Goal: Task Accomplishment & Management: Complete application form

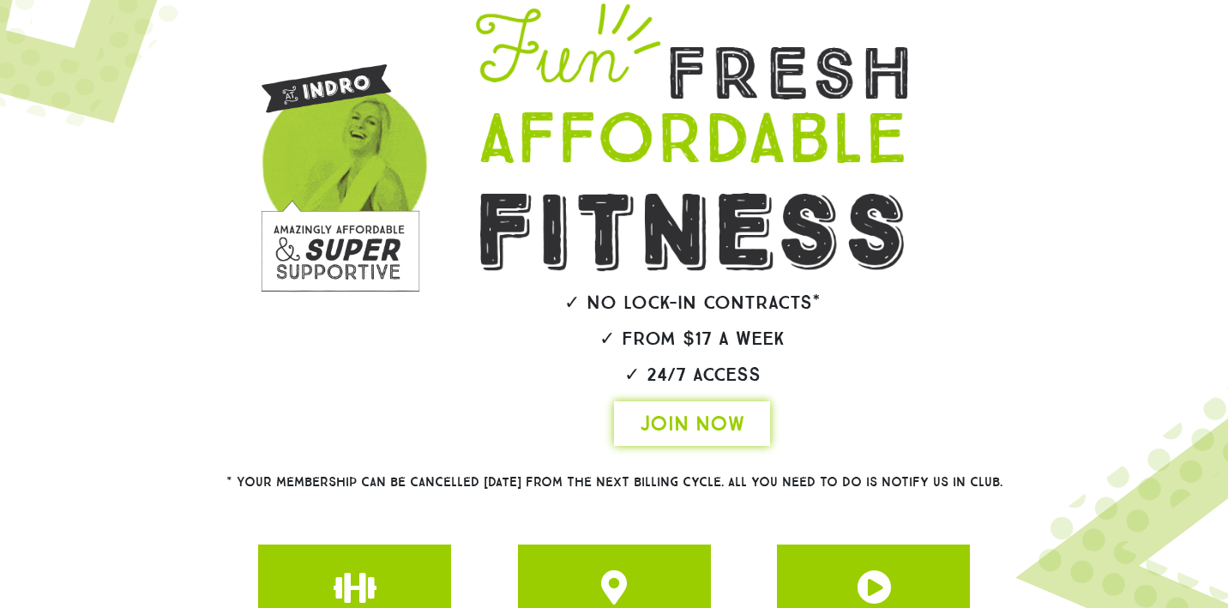
click at [685, 437] on span "JOIN NOW" at bounding box center [692, 423] width 105 height 27
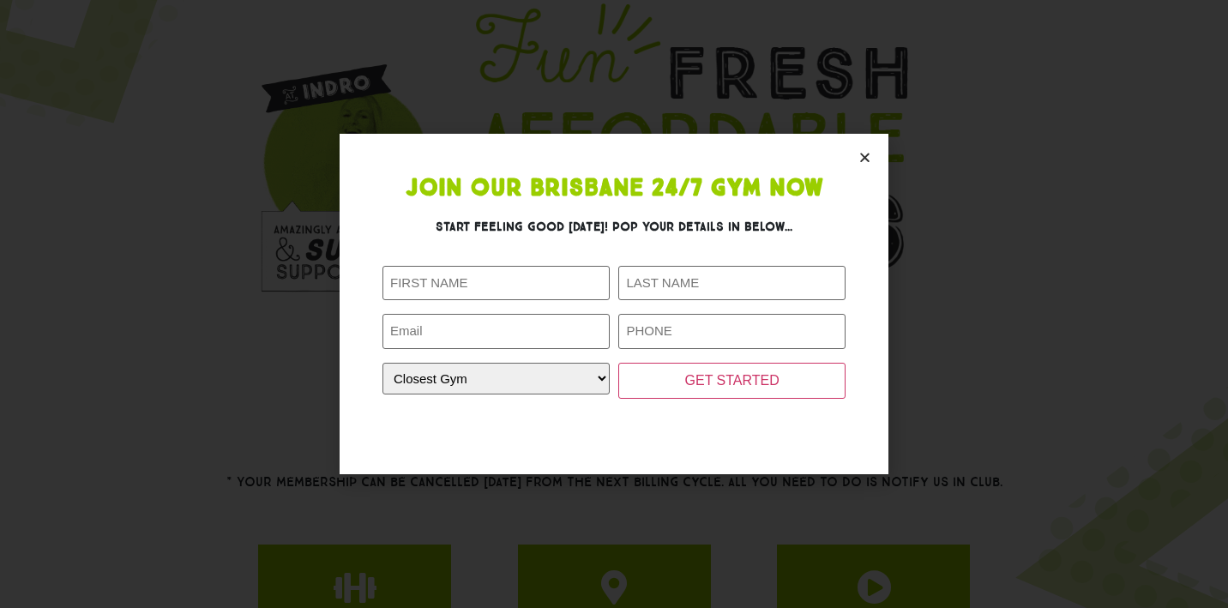
click at [852, 140] on section "Join Our Brisbane 24/7 Gym Now Start feeling good today! Pop your details in be…" at bounding box center [614, 304] width 549 height 340
click at [854, 148] on section "Join Our Brisbane 24/7 Gym Now Start feeling good today! Pop your details in be…" at bounding box center [614, 304] width 549 height 340
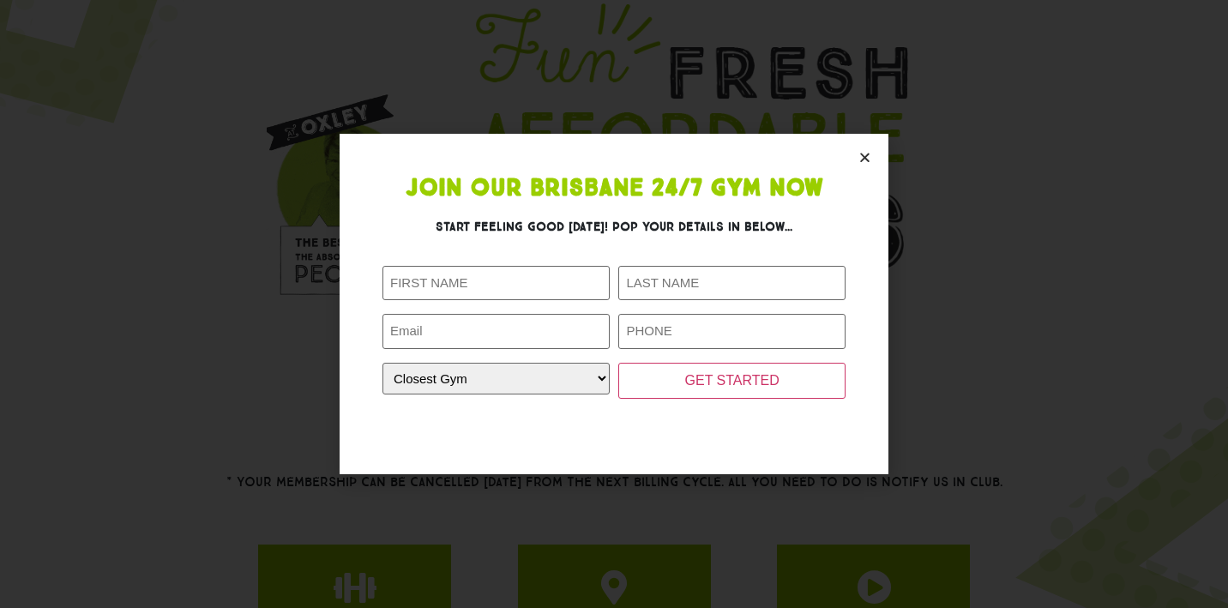
click at [870, 158] on icon "Close" at bounding box center [864, 157] width 13 height 13
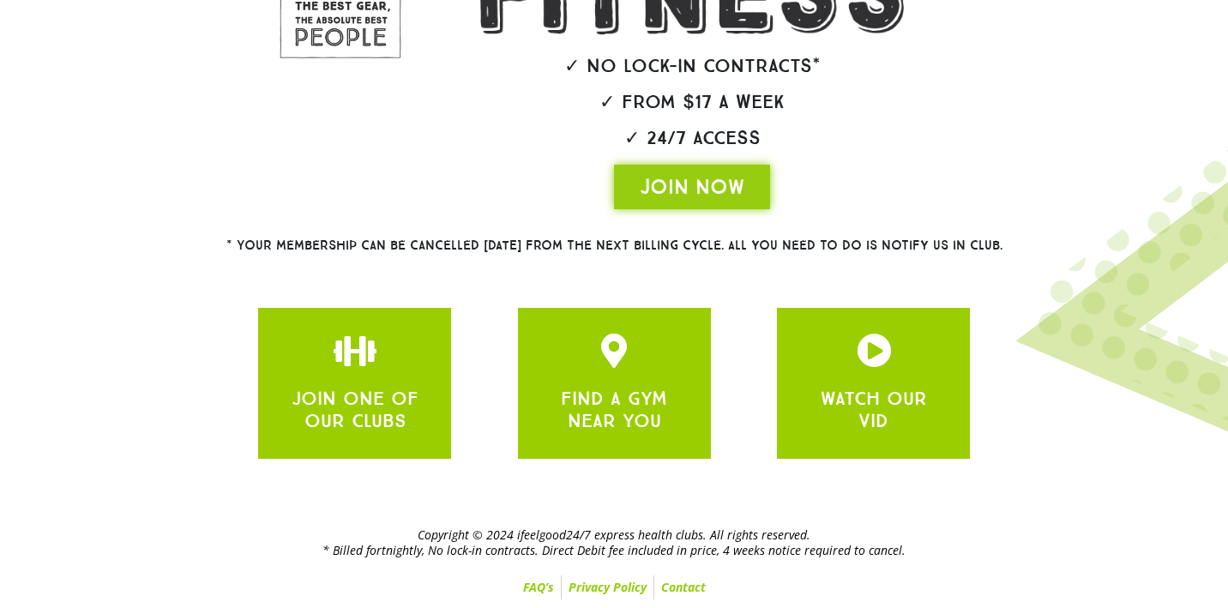
scroll to position [413, 0]
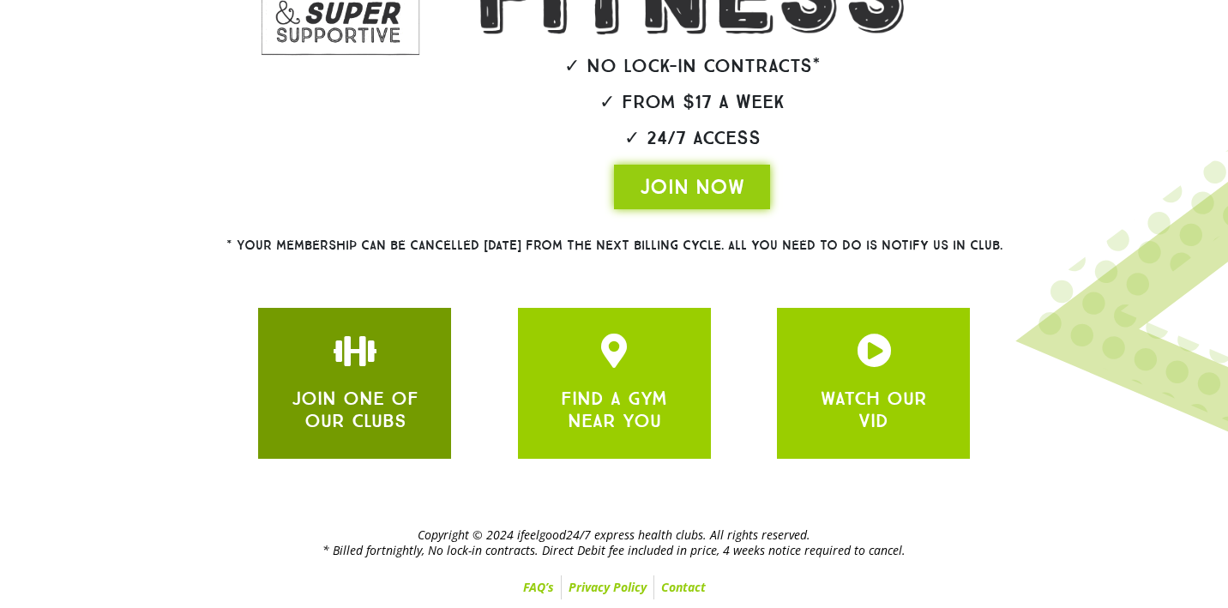
click at [382, 396] on link "JOIN ONE OF OUR CLUBS" at bounding box center [355, 409] width 127 height 45
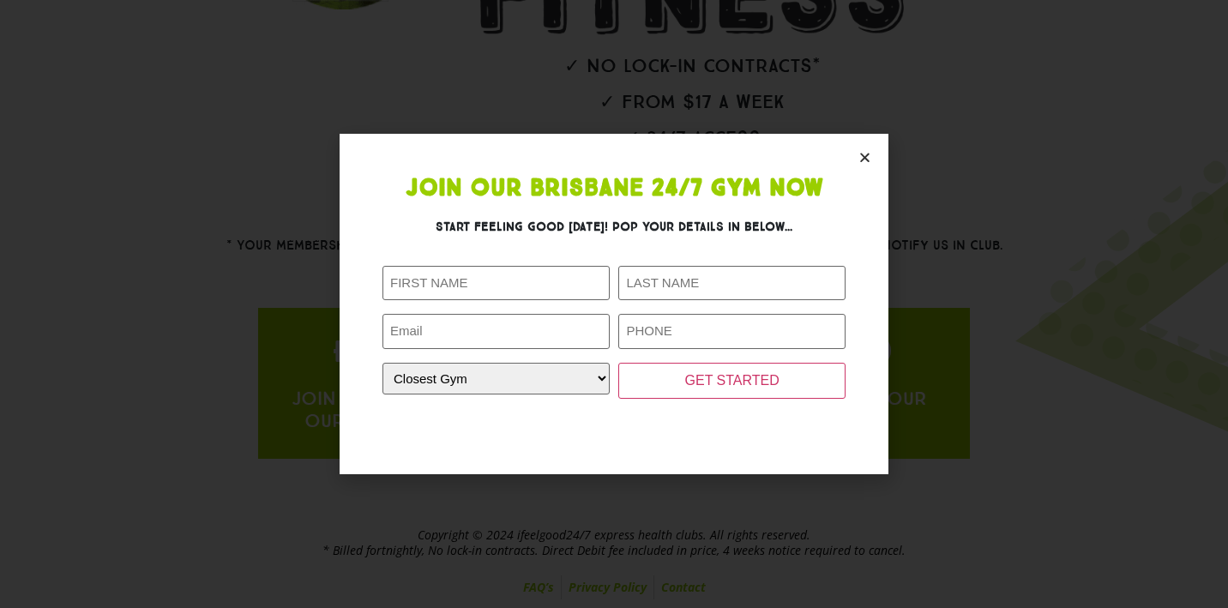
click at [870, 155] on icon "Close" at bounding box center [864, 157] width 13 height 13
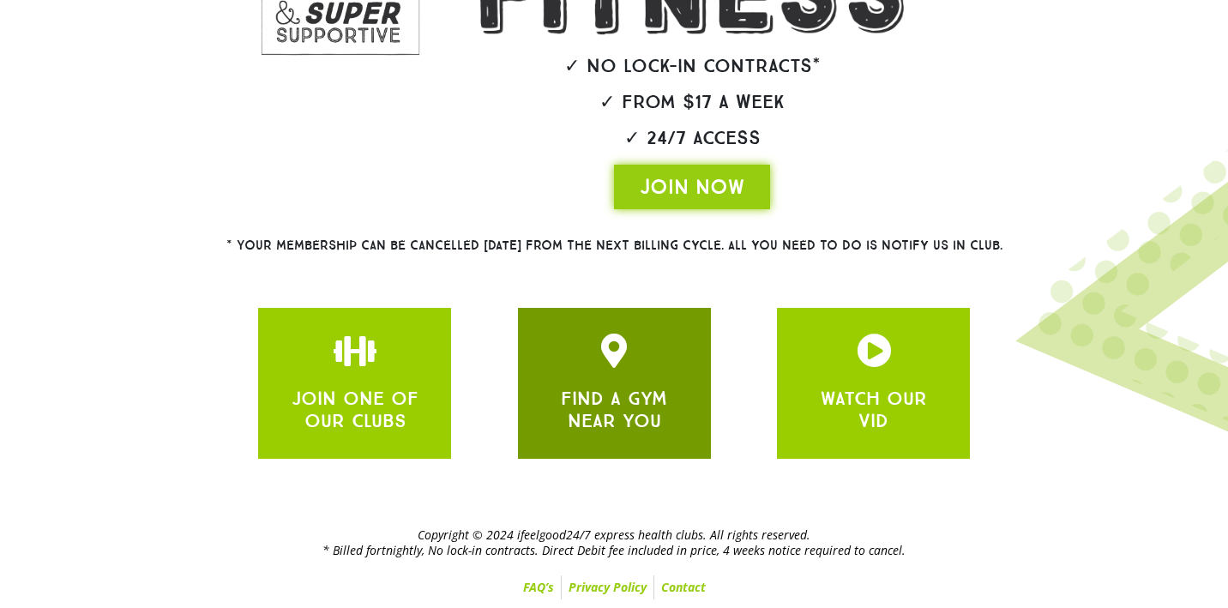
click at [626, 387] on div "FIND A GYM NEAR YOU" at bounding box center [615, 407] width 142 height 52
click at [634, 425] on link "FIND A GYM NEAR YOU" at bounding box center [614, 409] width 106 height 45
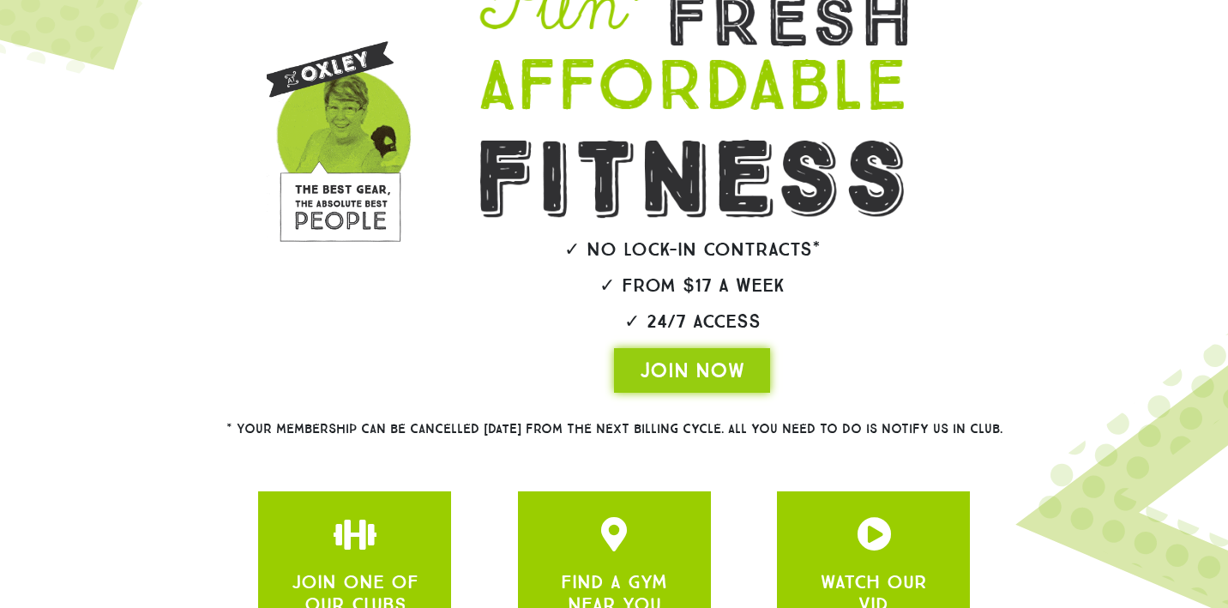
scroll to position [196, 0]
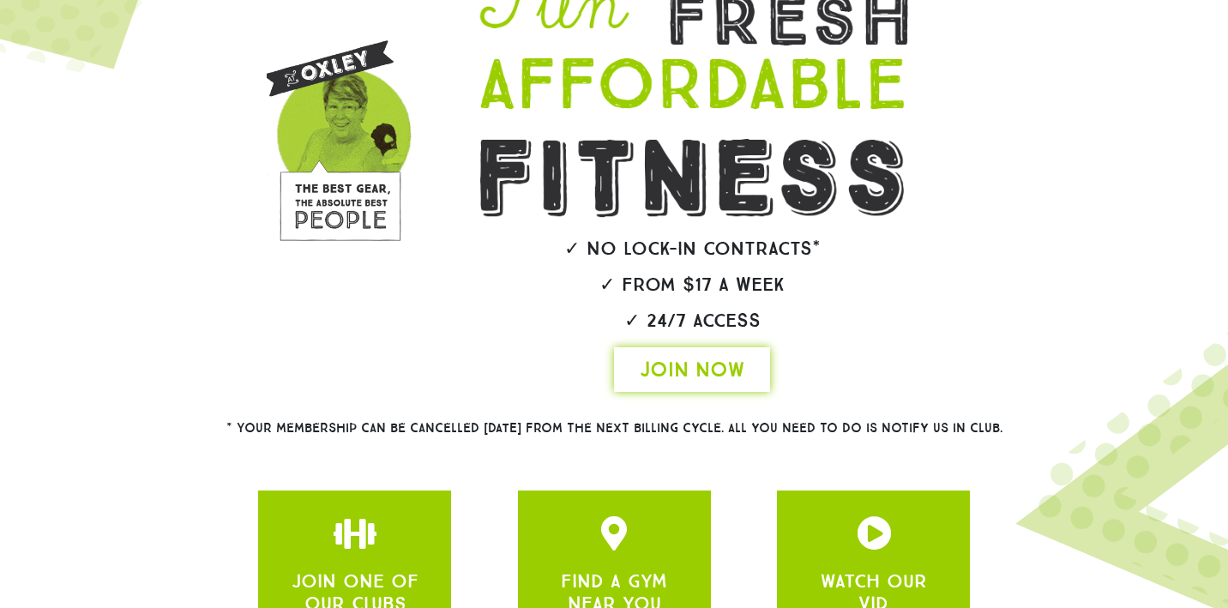
click at [670, 383] on span "JOIN NOW" at bounding box center [692, 369] width 105 height 27
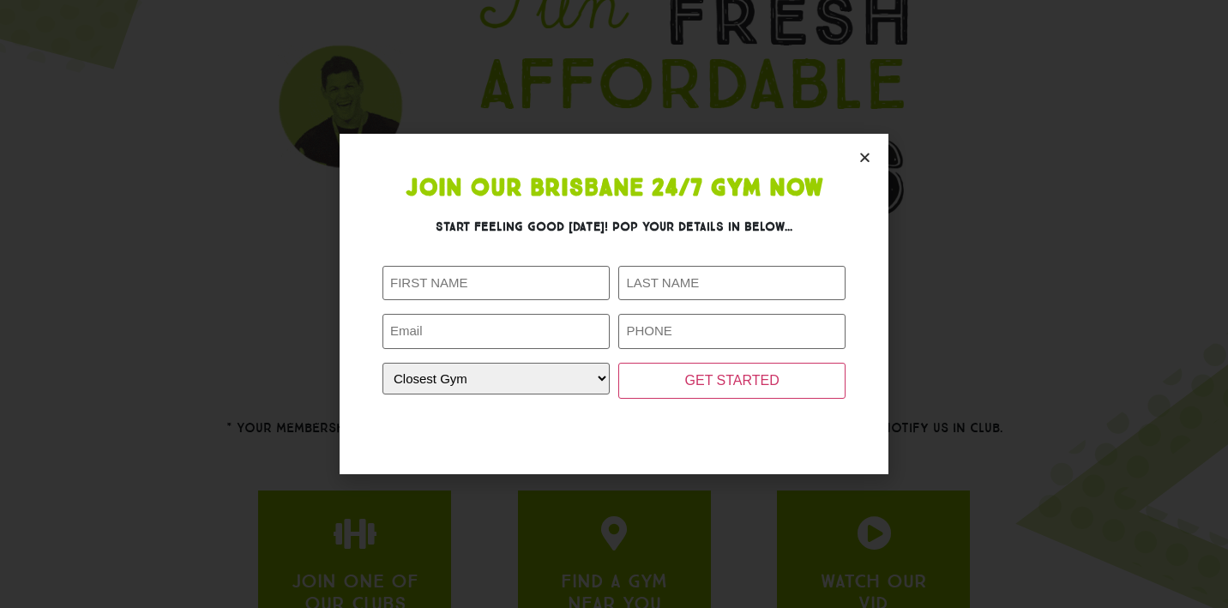
click at [856, 158] on section "Join Our Brisbane 24/7 Gym Now Start feeling good today! Pop your details in be…" at bounding box center [614, 304] width 549 height 340
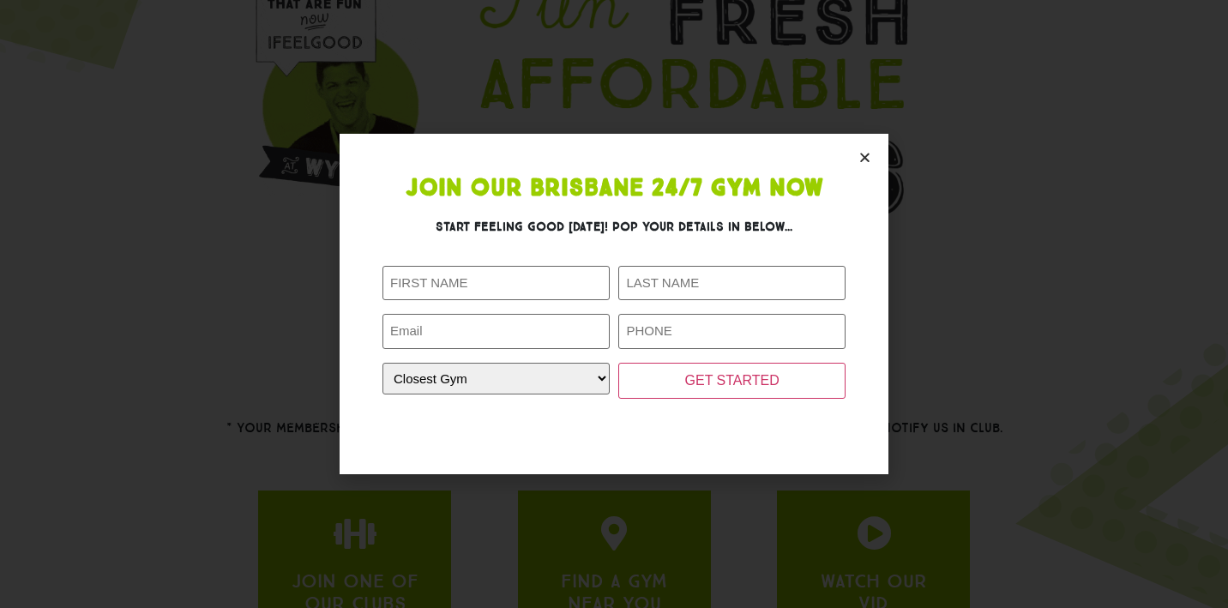
click at [862, 158] on icon "Close" at bounding box center [864, 157] width 13 height 13
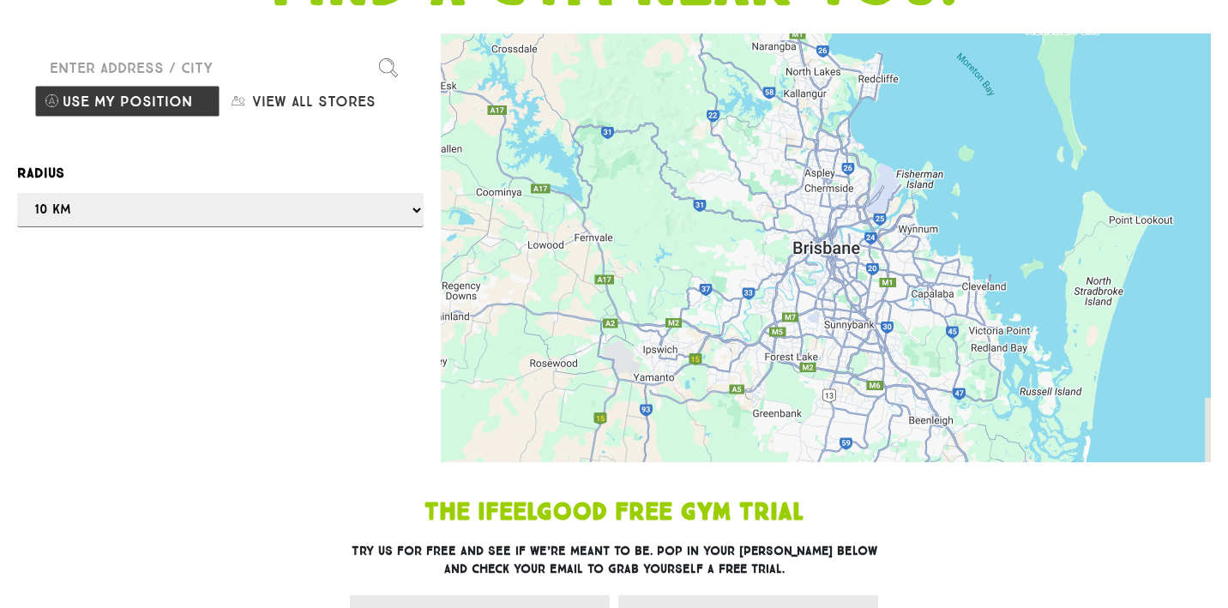
scroll to position [184, 0]
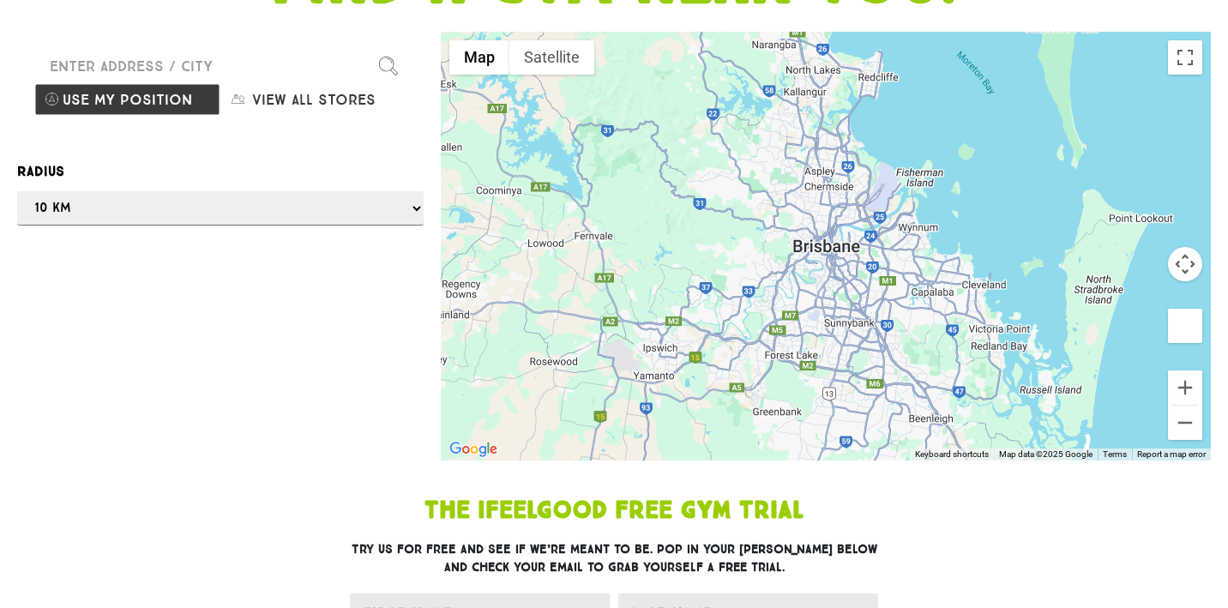
click at [276, 116] on button "View all stores" at bounding box center [313, 99] width 186 height 33
select select "selectall"
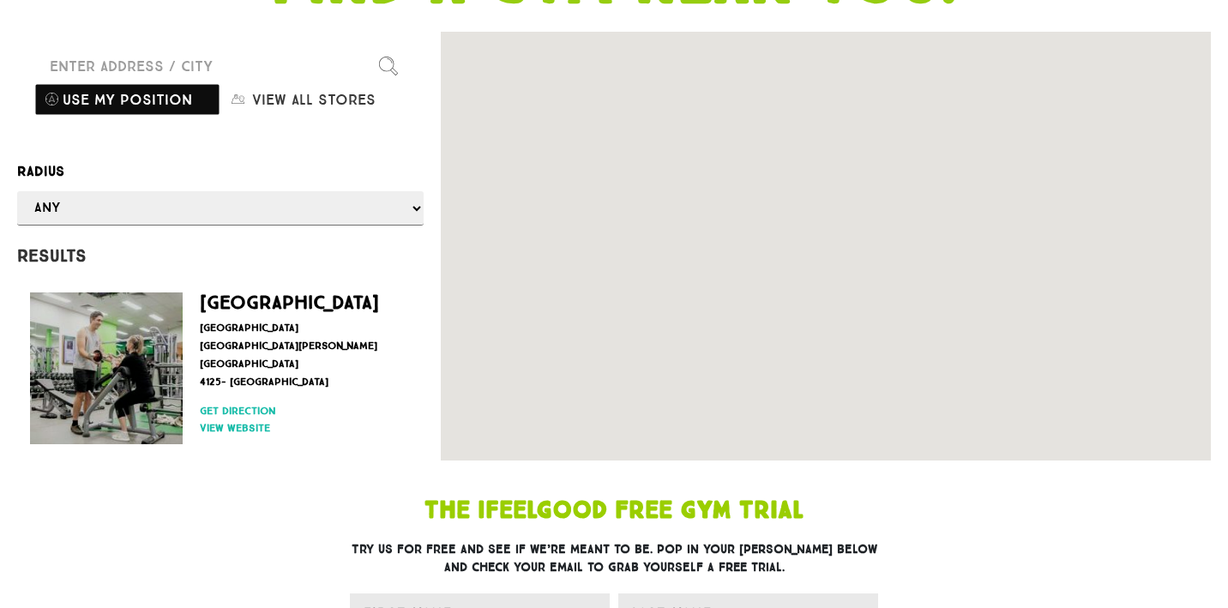
click at [180, 116] on button "Use my position" at bounding box center [127, 99] width 186 height 33
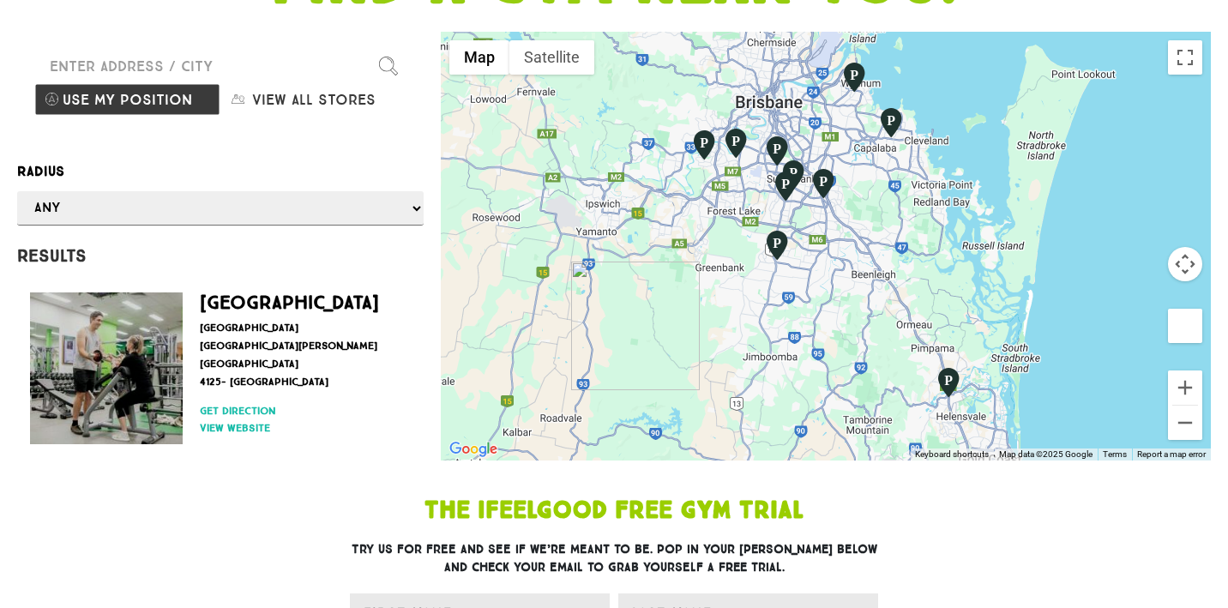
type input "1 Oceanis Dr, Oxenford QLD 4210, Australia"
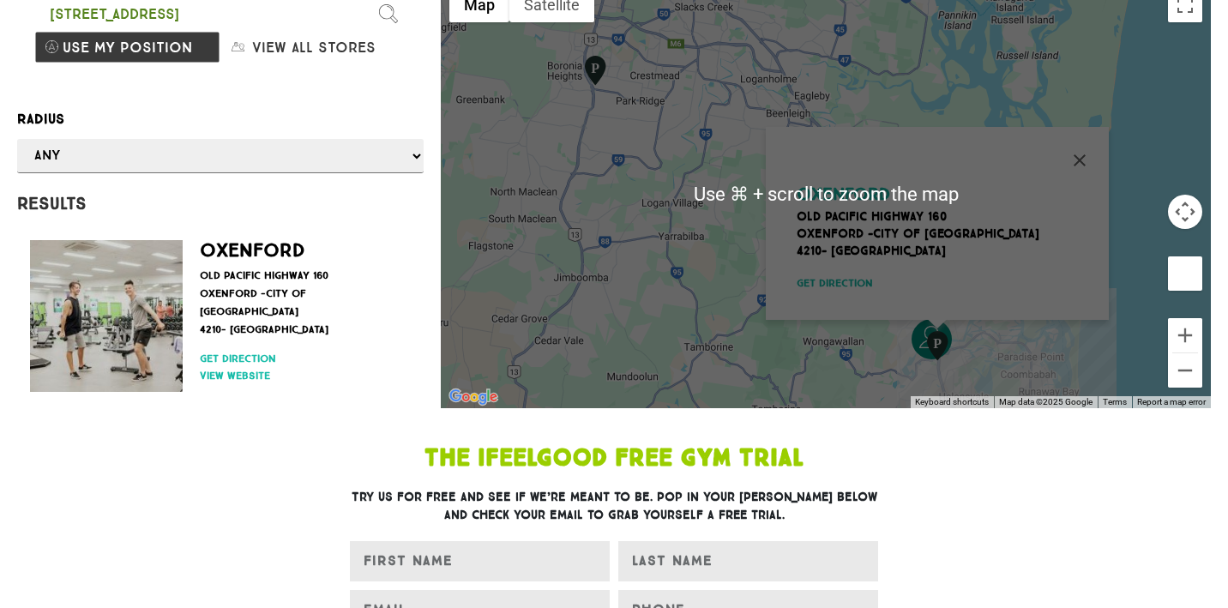
scroll to position [251, 0]
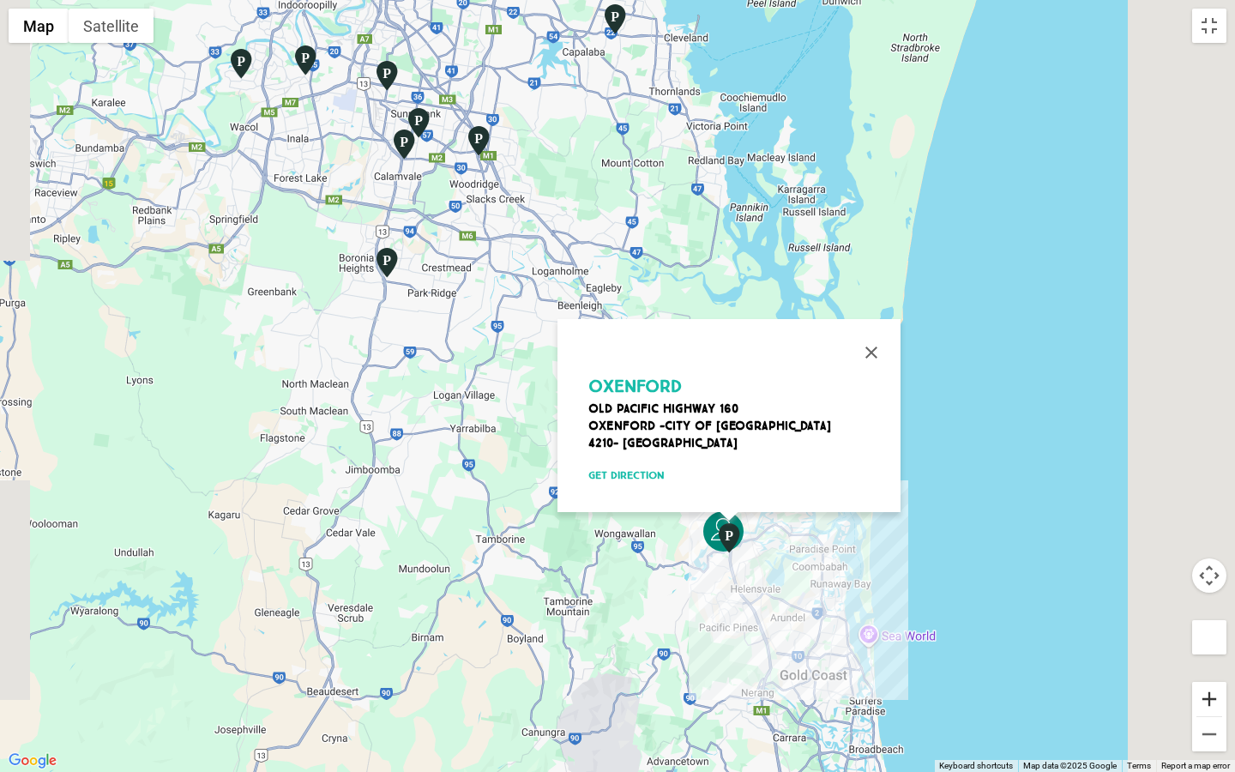
click at [1208, 607] on button "Zoom in" at bounding box center [1209, 699] width 34 height 34
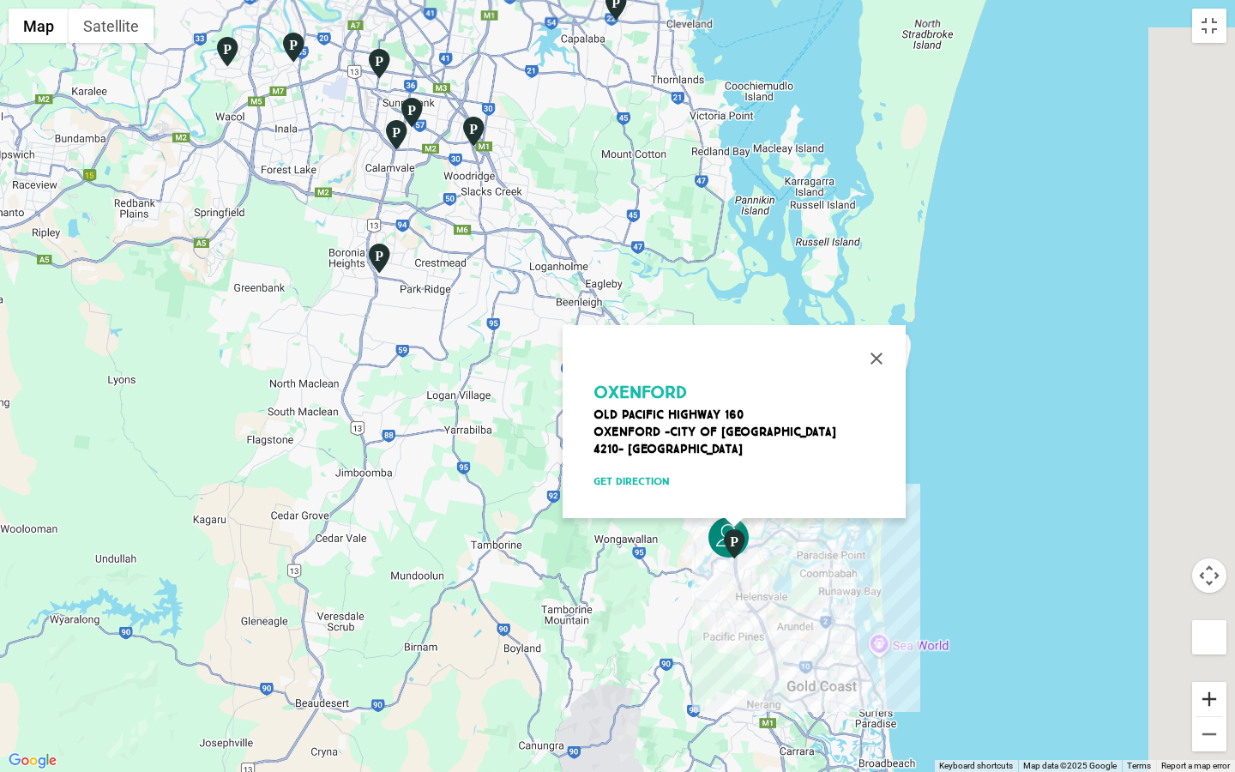
click at [1208, 607] on button "Zoom in" at bounding box center [1209, 699] width 34 height 34
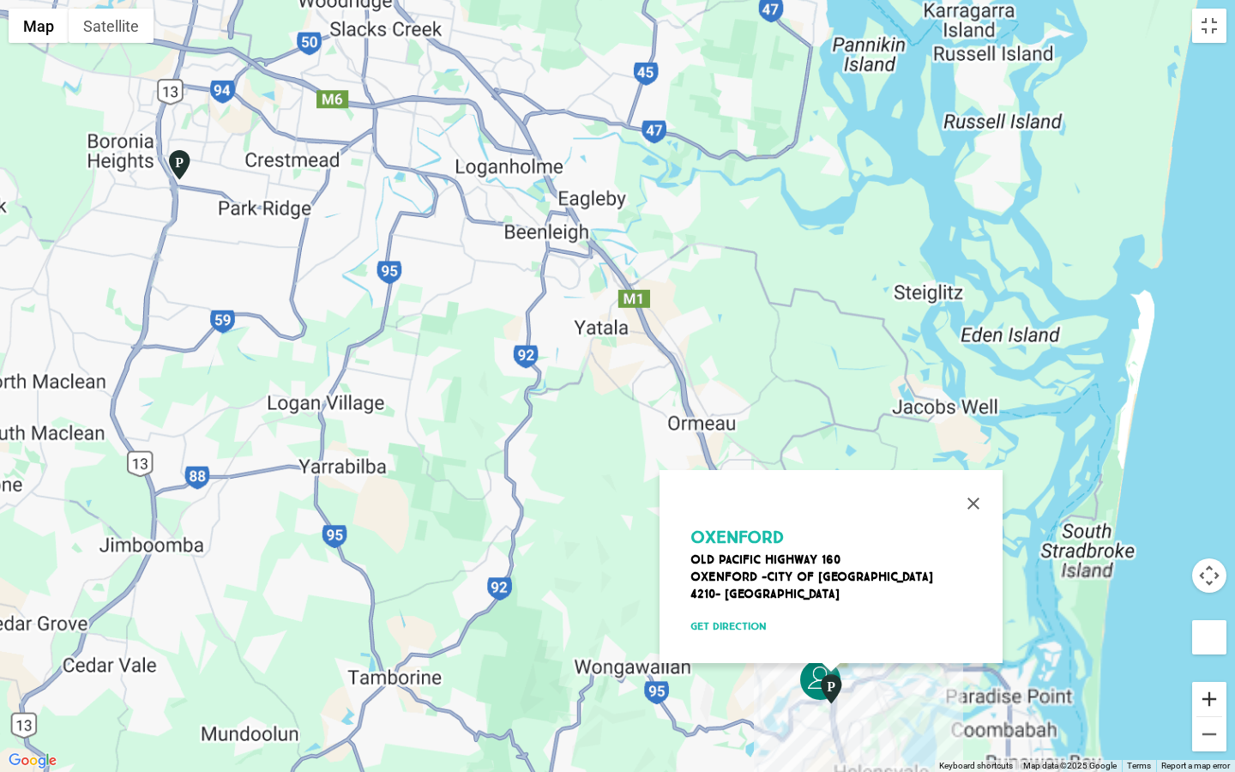
click at [1208, 607] on button "Zoom in" at bounding box center [1209, 699] width 34 height 34
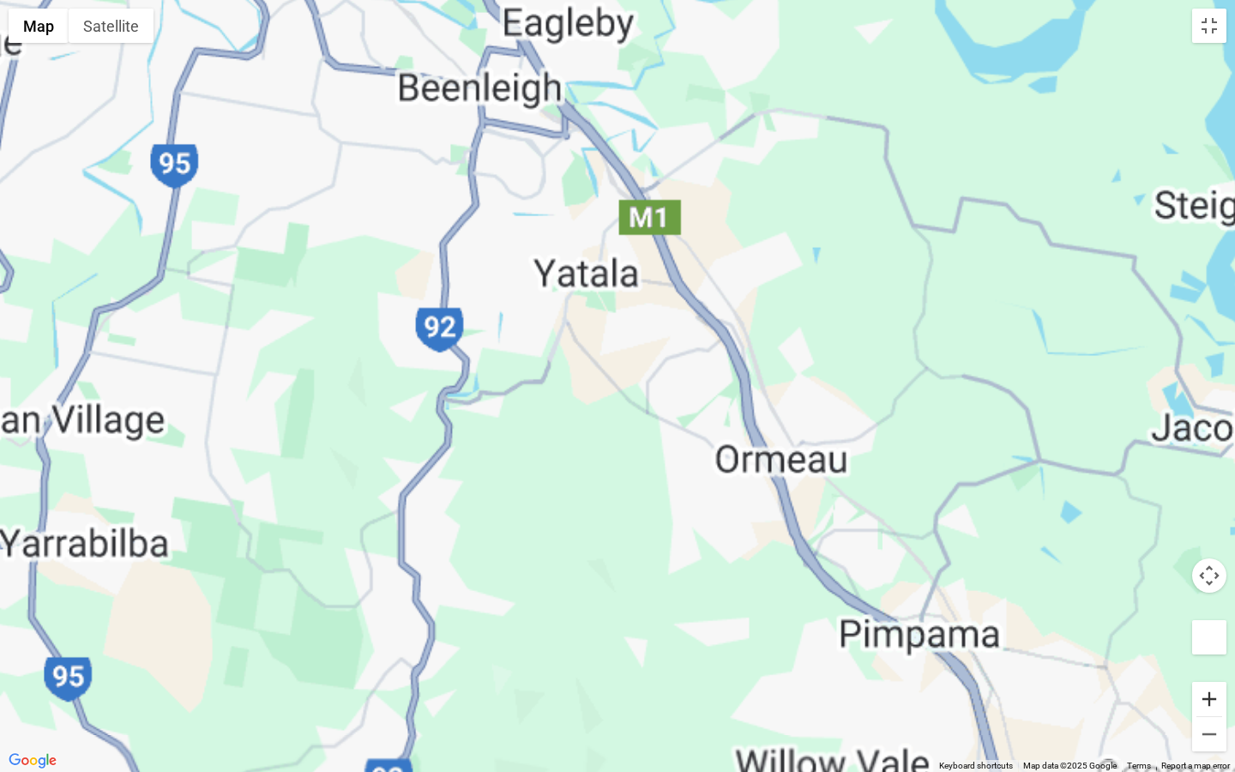
click at [1208, 607] on button "Zoom in" at bounding box center [1209, 699] width 34 height 34
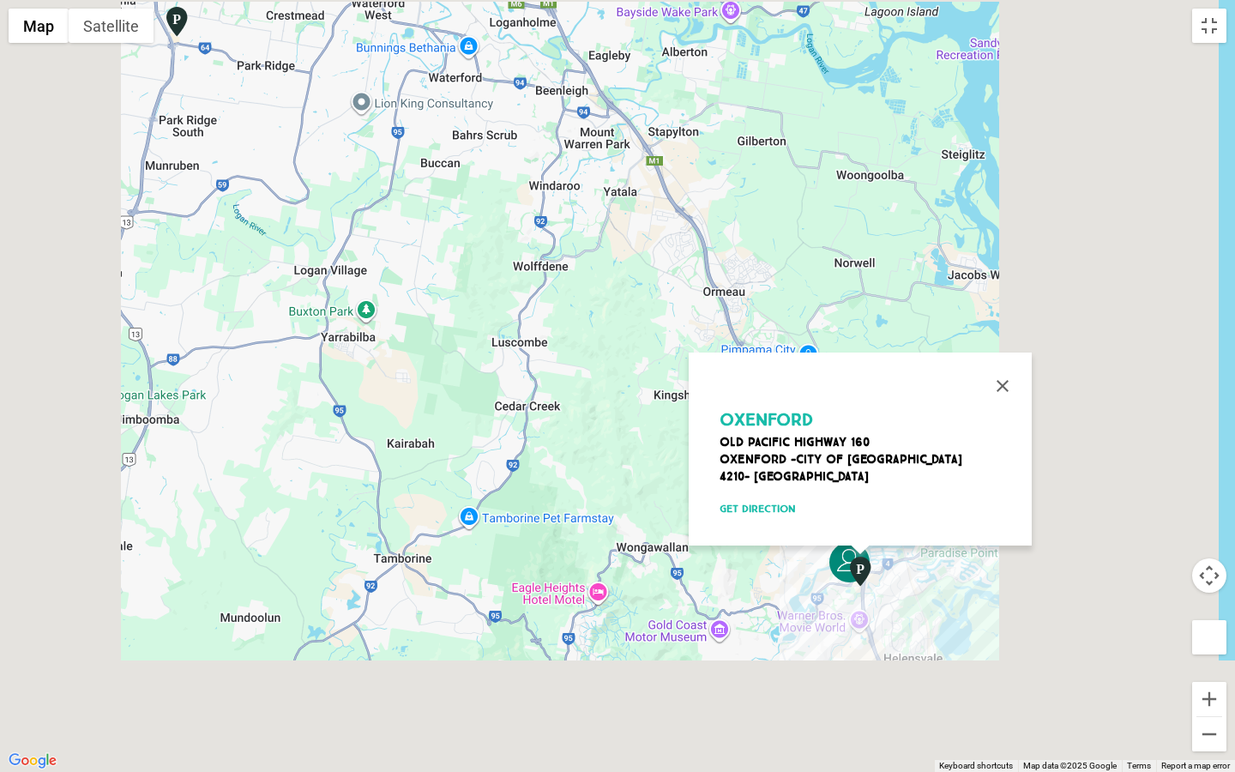
drag, startPoint x: 997, startPoint y: 491, endPoint x: 811, endPoint y: 287, distance: 275.6
click at [811, 287] on div "Oxenford Old Pacific Highway 160 Oxenford -City of Gold Coast 4210- Australia G…" at bounding box center [617, 386] width 1235 height 772
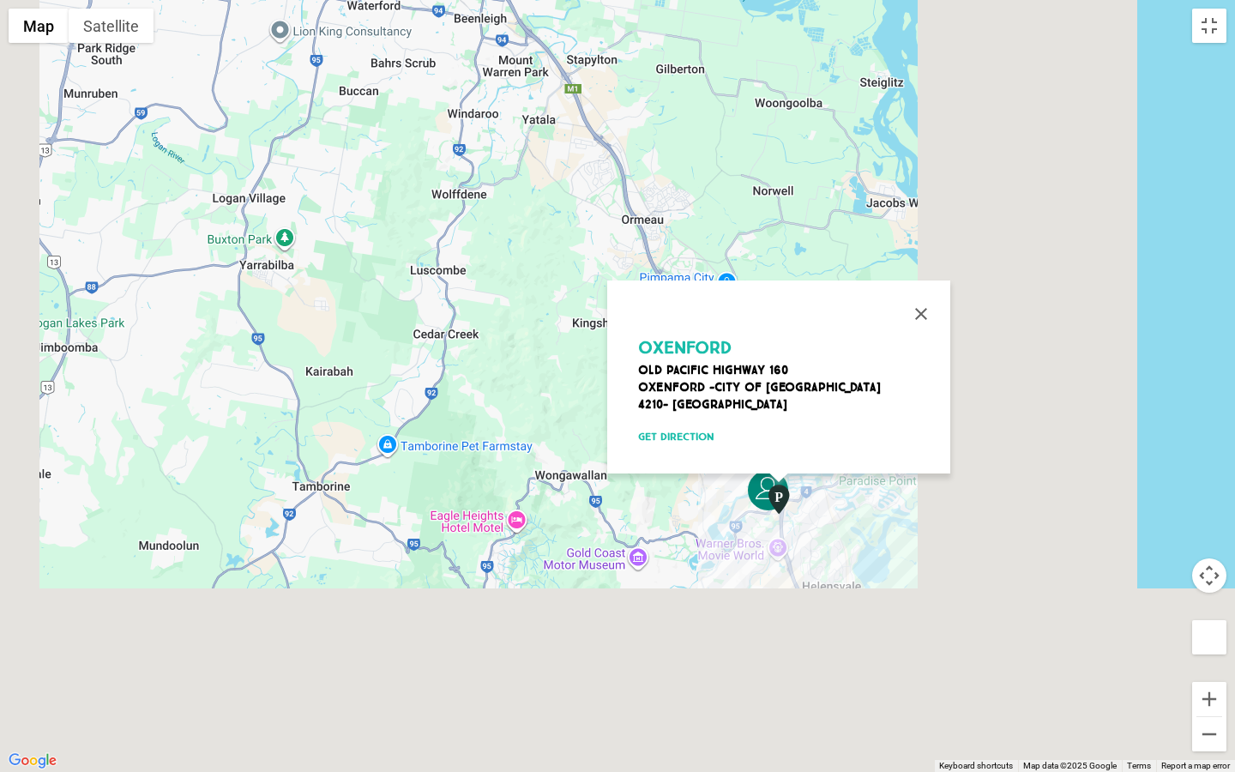
drag, startPoint x: 811, startPoint y: 287, endPoint x: 713, endPoint y: 197, distance: 133.6
click at [713, 197] on div "Oxenford Old Pacific Highway 160 Oxenford -City of Gold Coast 4210- Australia G…" at bounding box center [617, 386] width 1235 height 772
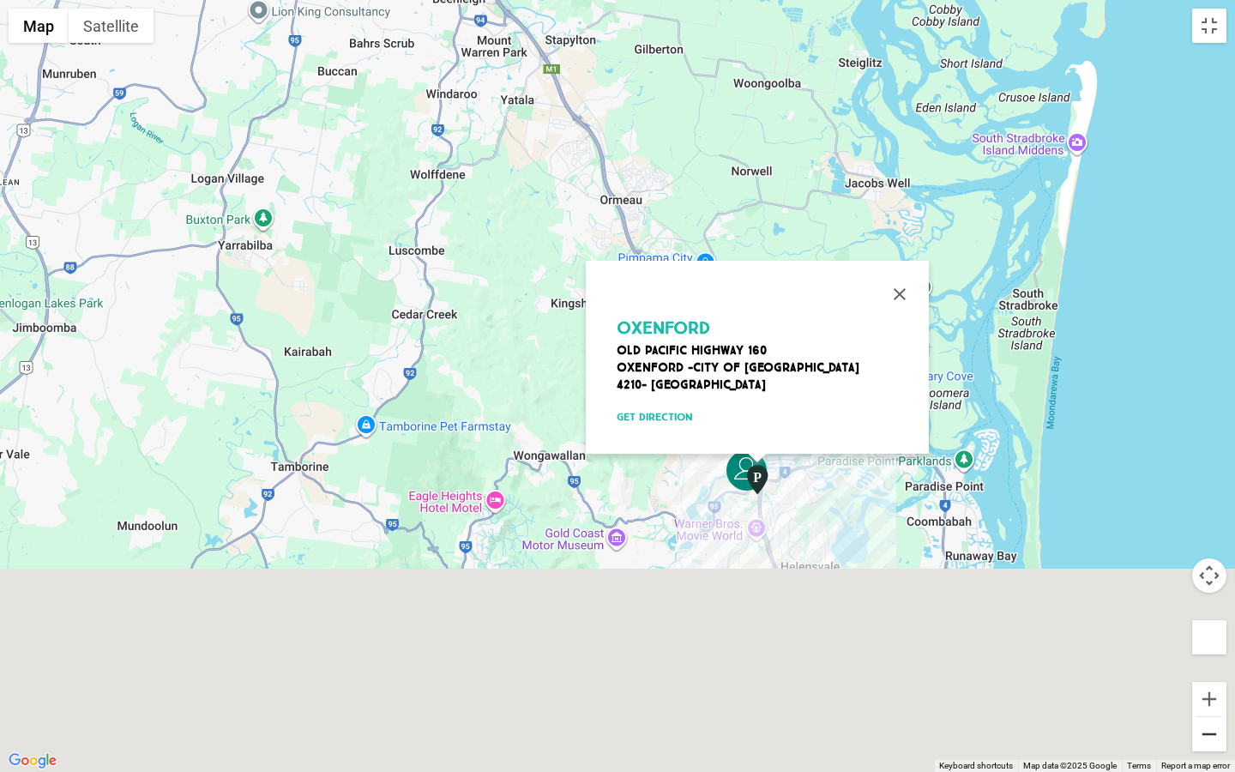
click at [1216, 607] on button "Zoom out" at bounding box center [1209, 734] width 34 height 34
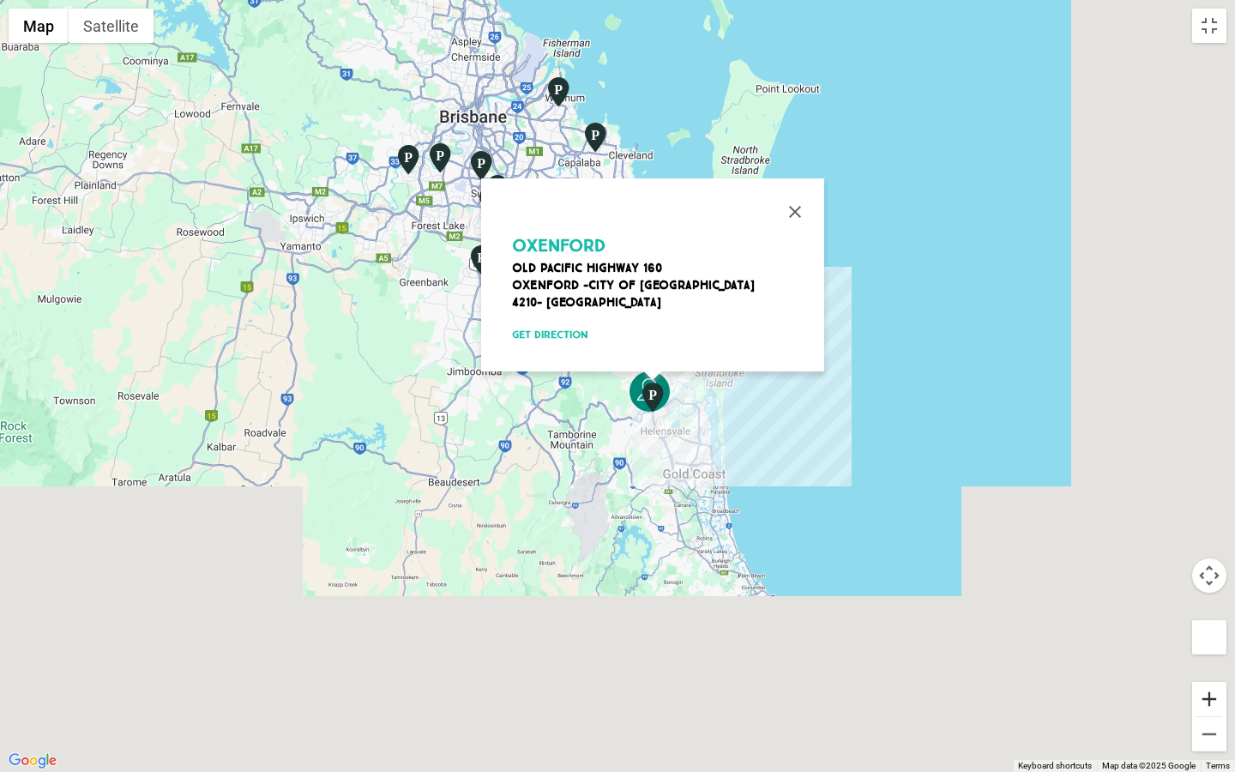
click at [1209, 607] on button "Zoom in" at bounding box center [1209, 699] width 34 height 34
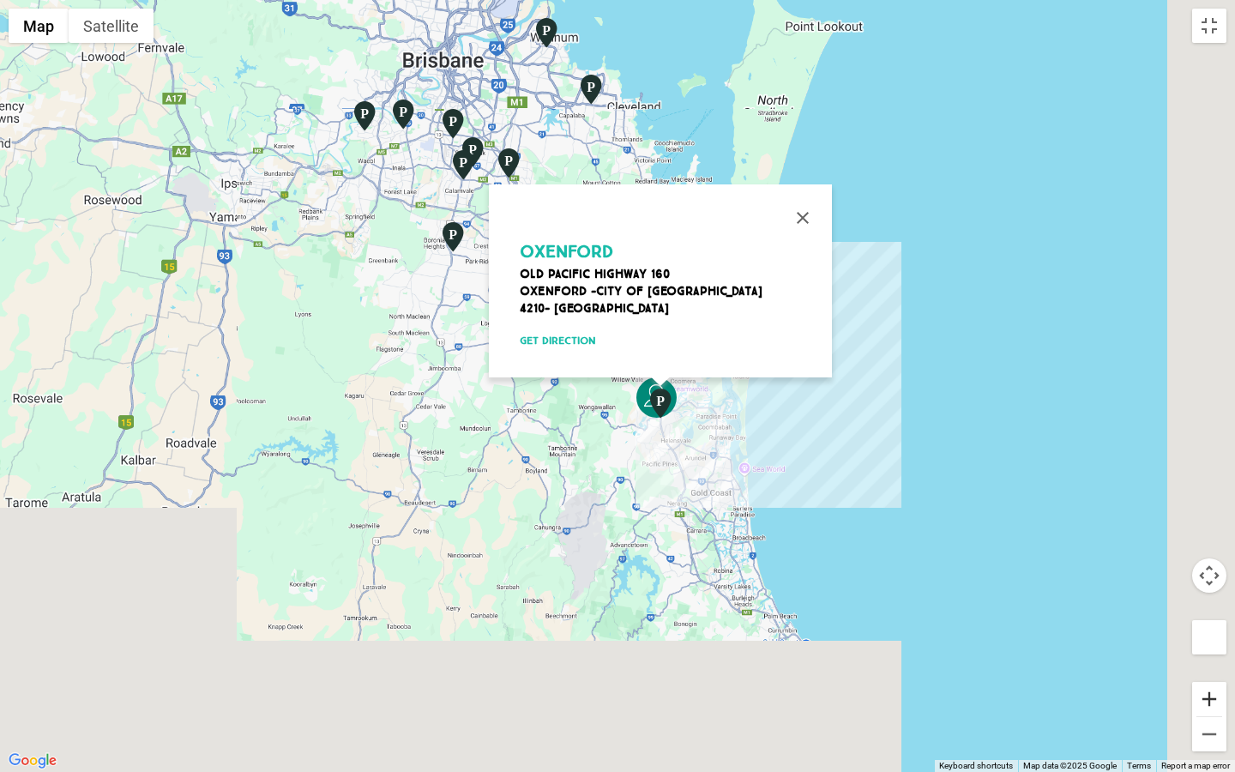
click at [1209, 607] on button "Zoom in" at bounding box center [1209, 699] width 34 height 34
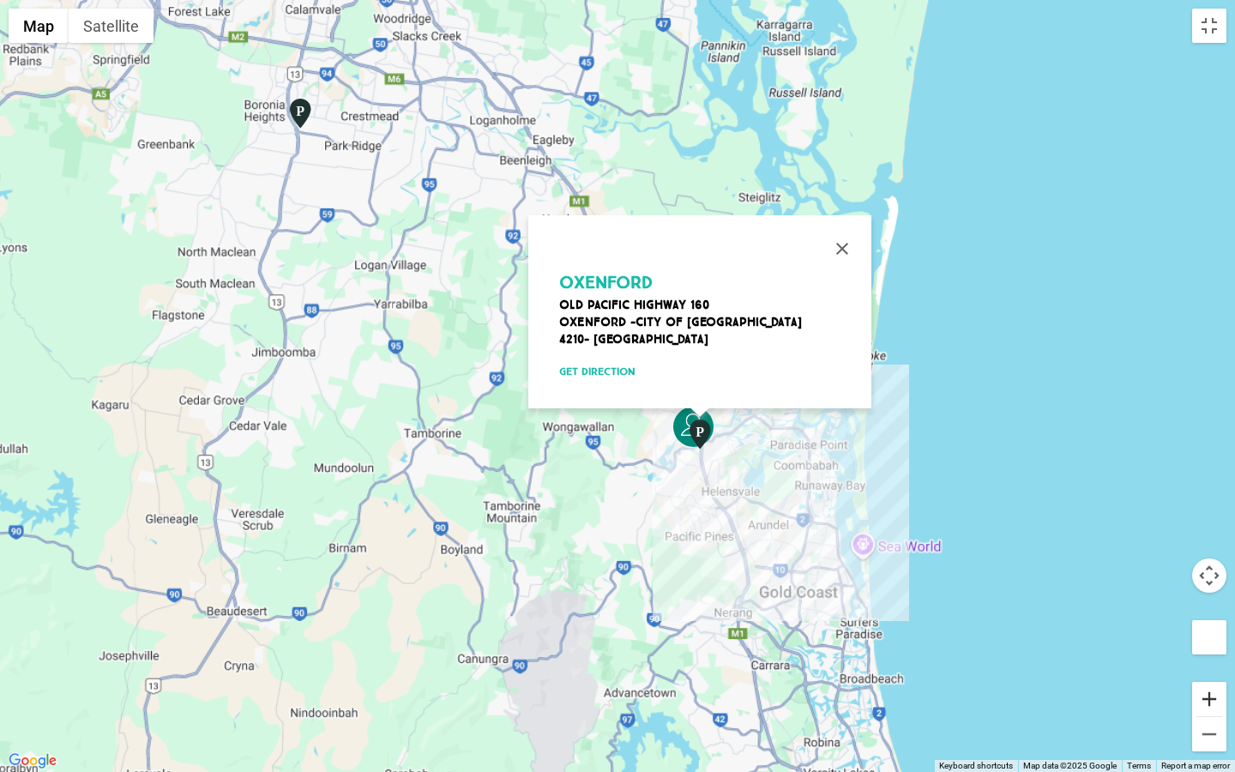
click at [1209, 607] on button "Zoom in" at bounding box center [1209, 699] width 34 height 34
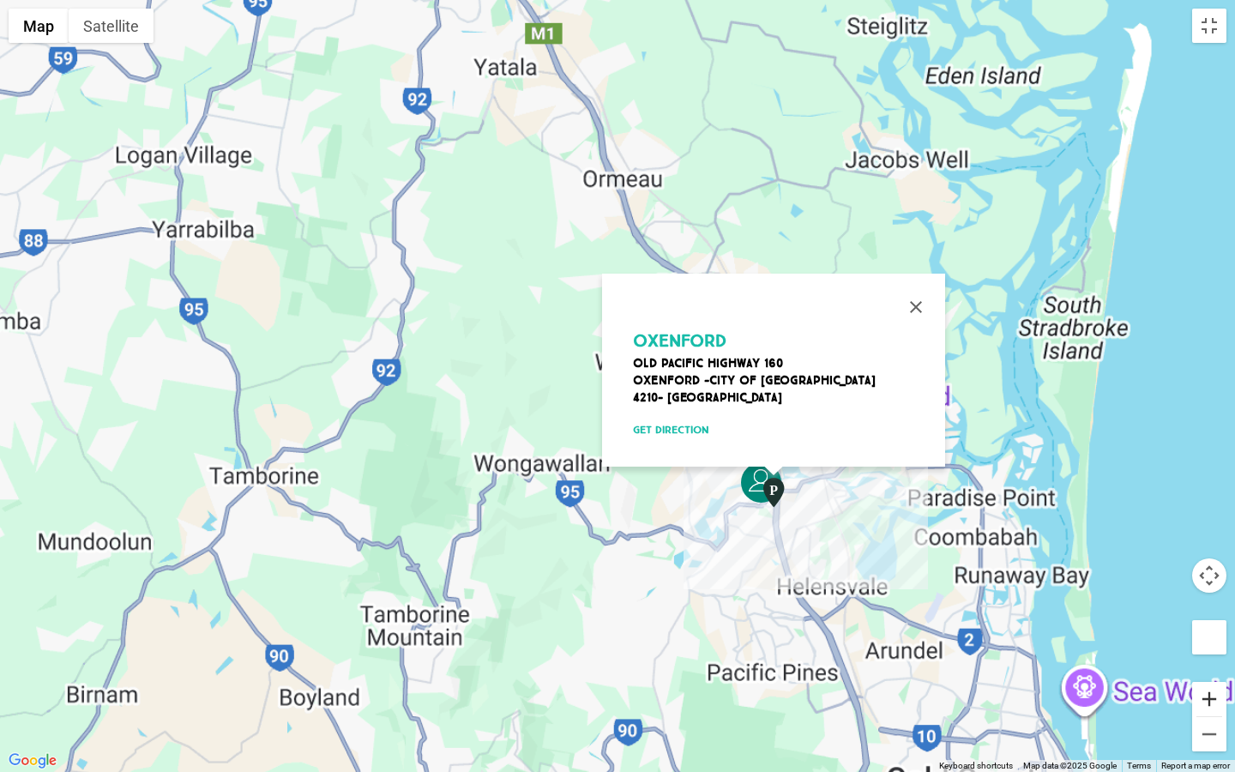
click at [1209, 607] on button "Zoom in" at bounding box center [1209, 699] width 34 height 34
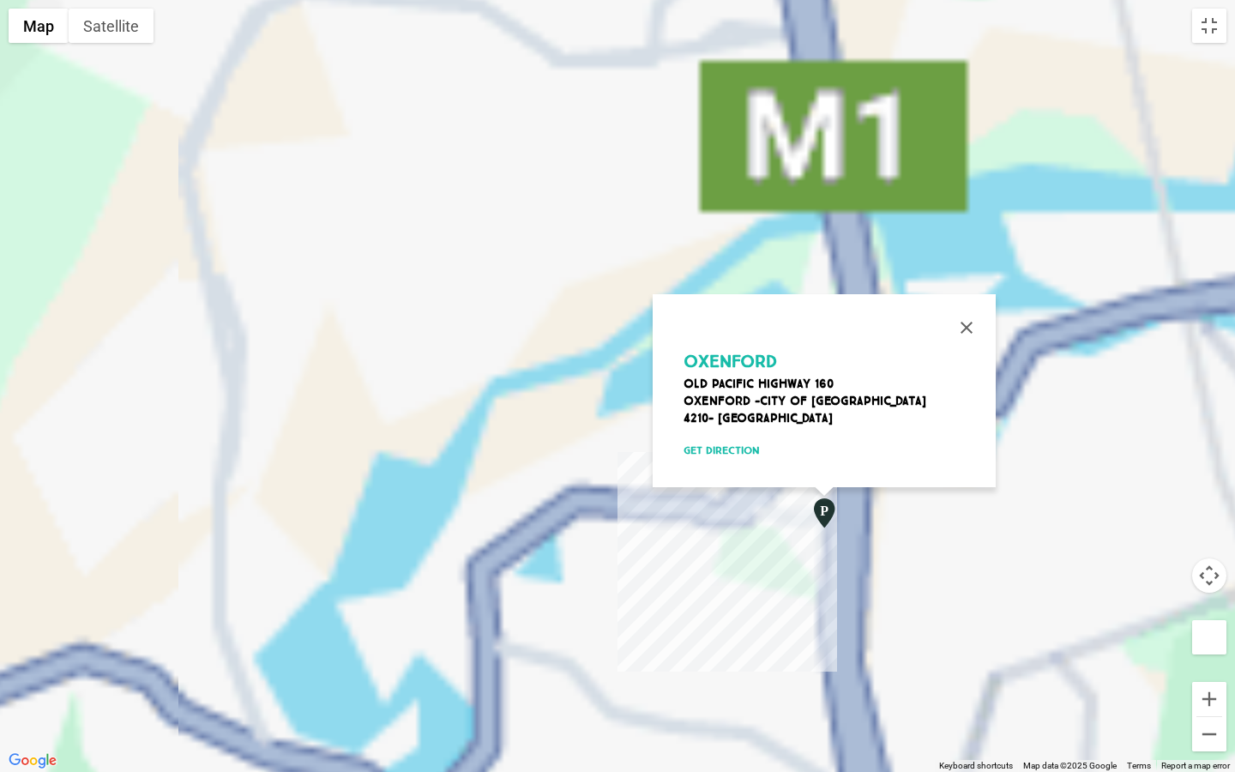
drag, startPoint x: 822, startPoint y: 555, endPoint x: 578, endPoint y: 322, distance: 337.3
click at [578, 322] on div "Oxenford Old Pacific Highway 160 Oxenford -City of Gold Coast 4210- Australia G…" at bounding box center [617, 386] width 1235 height 772
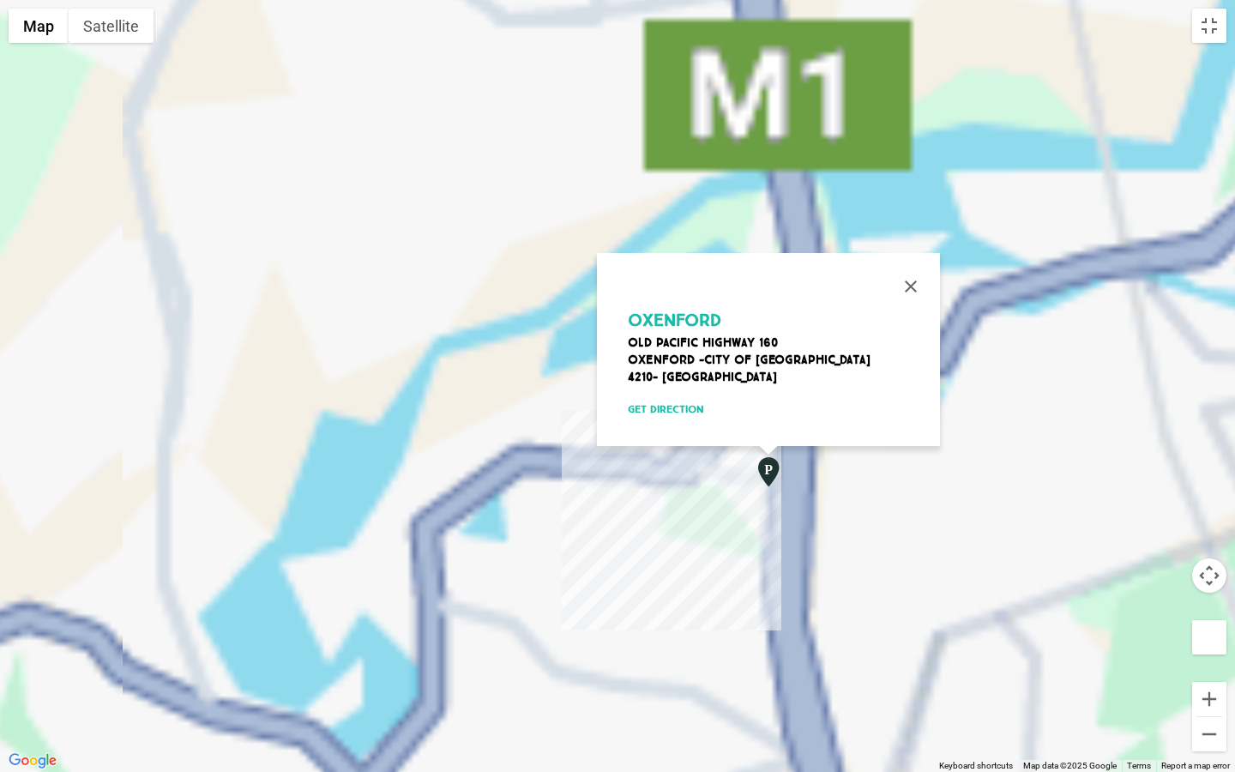
click at [669, 387] on address "Oxenford Old Pacific Highway 160 Oxenford -City of Gold Coast 4210- Australia G…" at bounding box center [775, 366] width 312 height 126
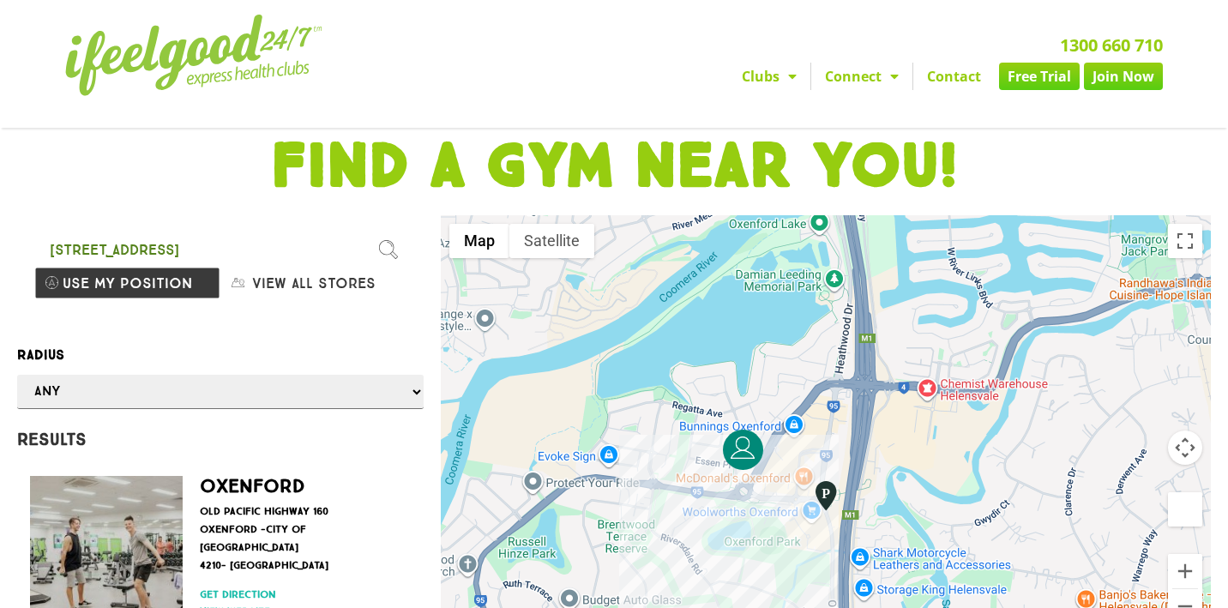
scroll to position [0, 0]
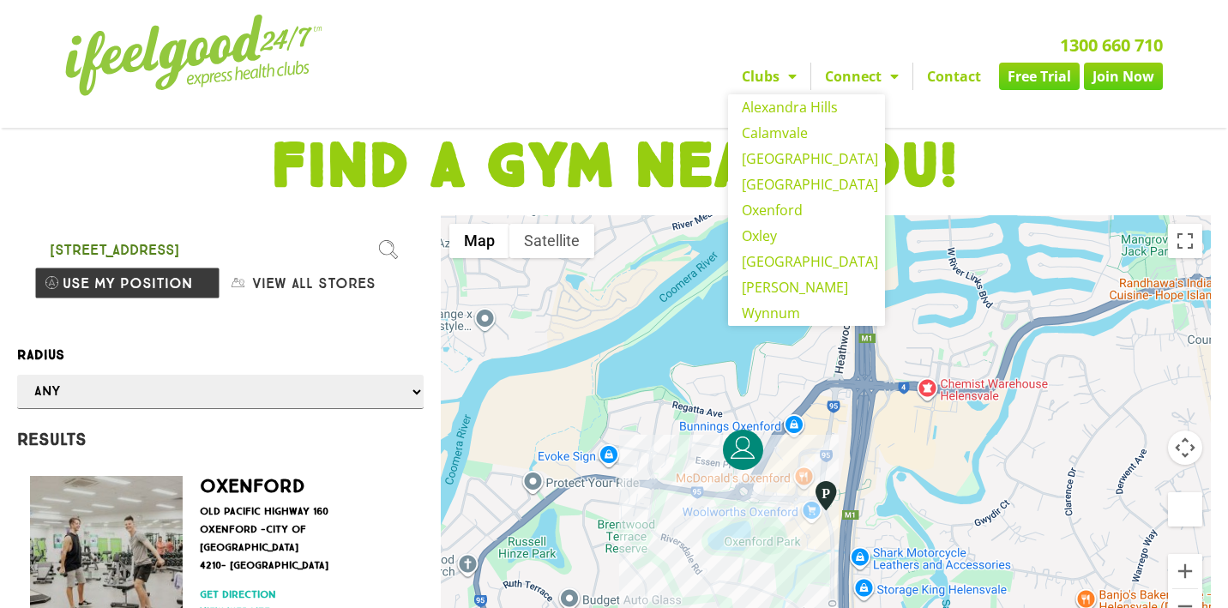
click at [763, 89] on link "Clubs" at bounding box center [769, 76] width 82 height 27
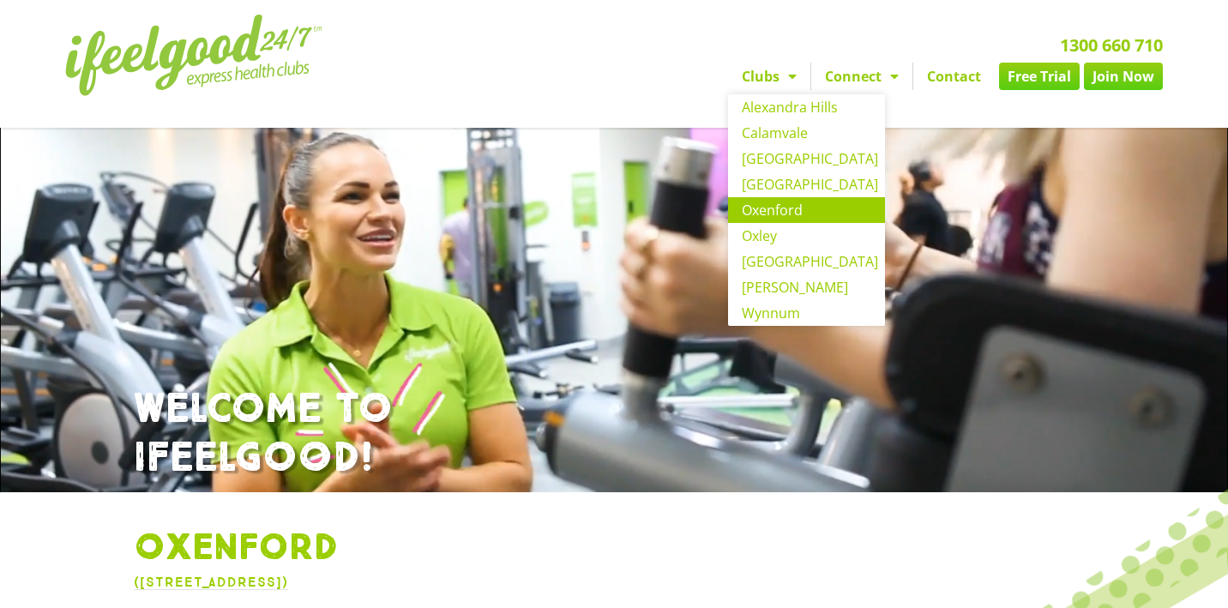
click at [882, 122] on div "1300 660 710 Clubs [GEOGRAPHIC_DATA] [GEOGRAPHIC_DATA] [GEOGRAPHIC_DATA] [GEOGR…" at bounding box center [809, 64] width 725 height 116
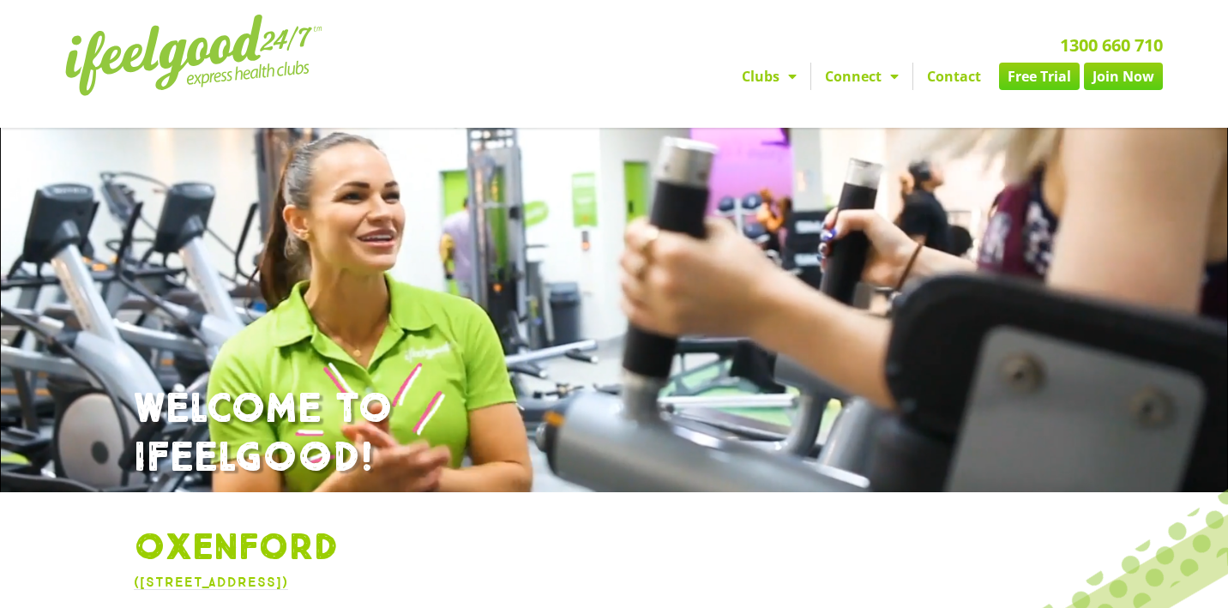
click at [1116, 89] on link "Join Now" at bounding box center [1123, 76] width 79 height 27
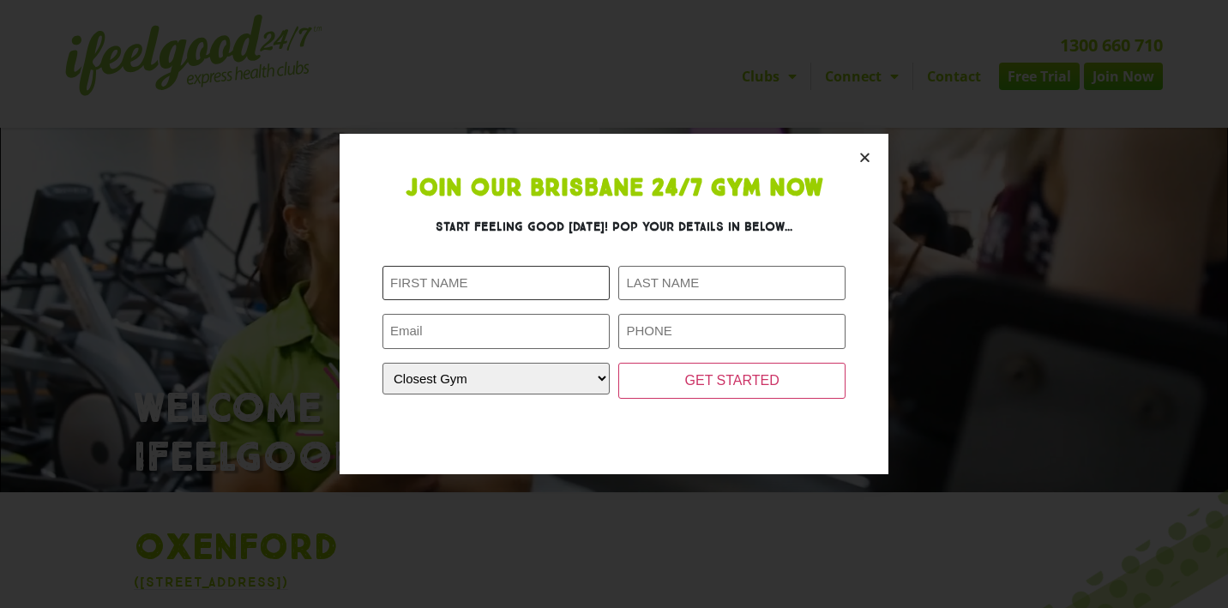
type input "k"
type input "[PERSON_NAME]"
type input "Crossling"
type input "[EMAIL_ADDRESS][DOMAIN_NAME]"
type input "0413135101"
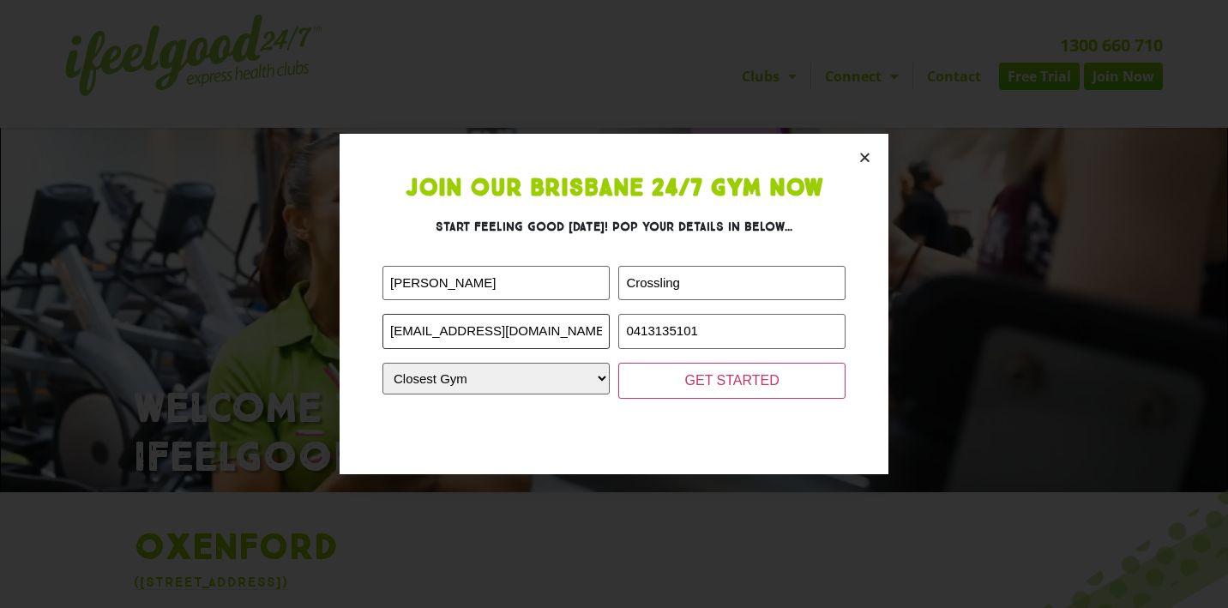
click at [571, 322] on input "[EMAIL_ADDRESS][DOMAIN_NAME]" at bounding box center [495, 331] width 227 height 35
drag, startPoint x: 553, startPoint y: 334, endPoint x: 352, endPoint y: 335, distance: 200.7
click at [352, 335] on section "Join Our Brisbane 24/7 Gym Now Start feeling good [DATE]! Pop your details in b…" at bounding box center [614, 304] width 549 height 340
type input "[EMAIL_ADDRESS][DOMAIN_NAME]"
select select "Oxenford"
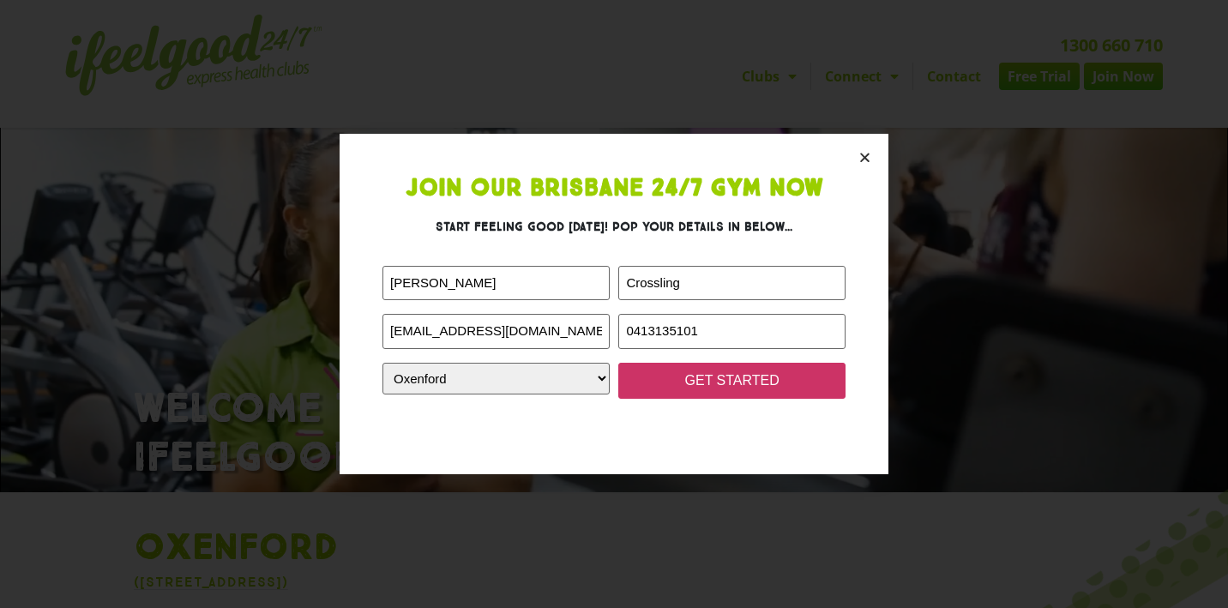
click at [692, 378] on input "GET STARTED" at bounding box center [731, 381] width 227 height 36
click at [701, 389] on input "GET STARTED" at bounding box center [731, 381] width 227 height 36
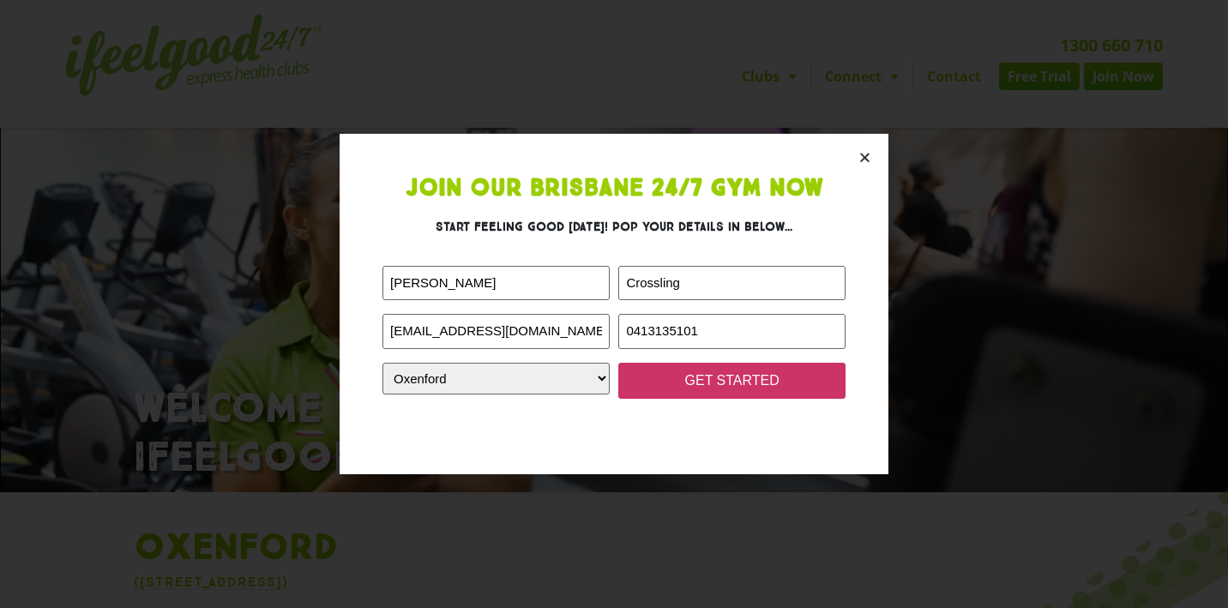
click at [701, 389] on input "GET STARTED" at bounding box center [731, 381] width 227 height 36
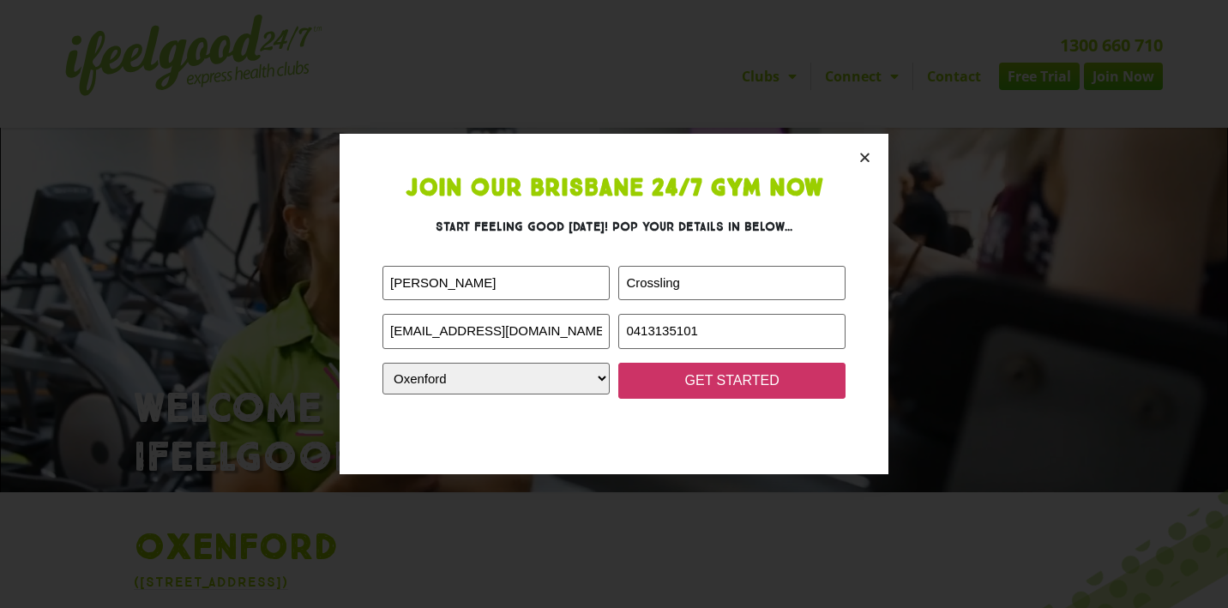
click at [701, 389] on input "GET STARTED" at bounding box center [731, 381] width 227 height 36
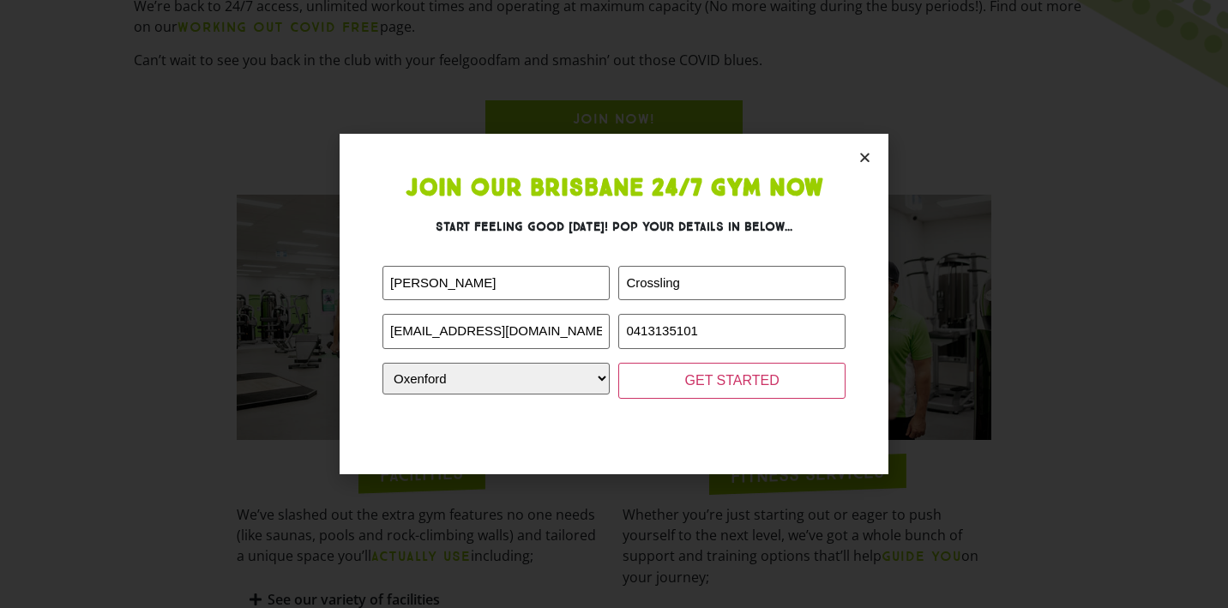
scroll to position [701, 0]
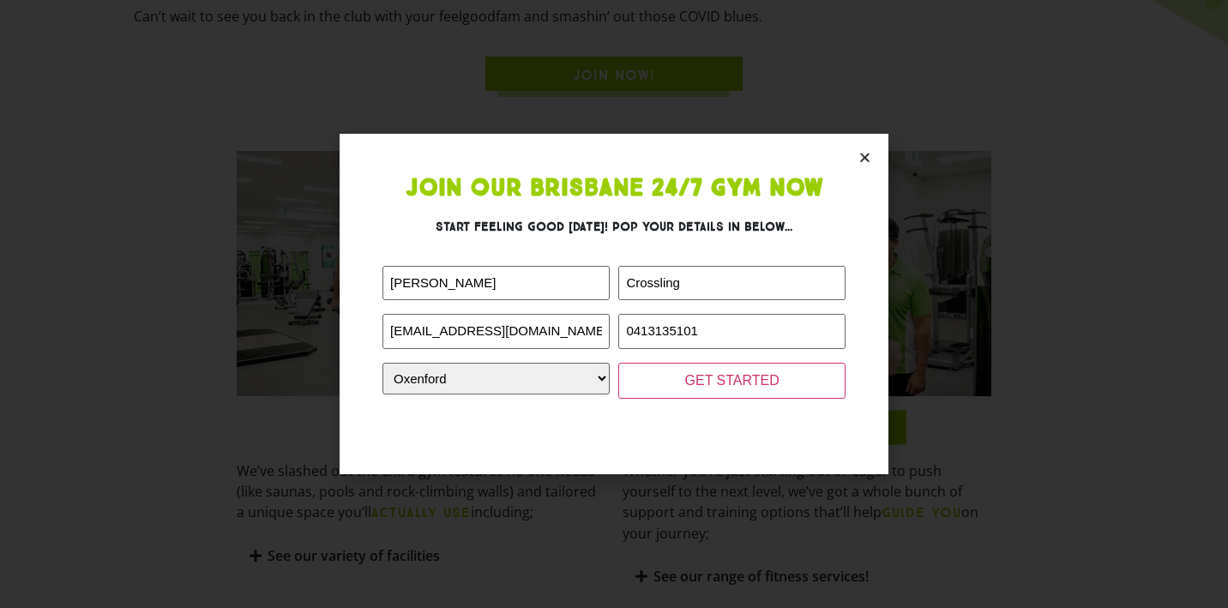
click at [858, 142] on section "Join Our Brisbane 24/7 Gym Now Start feeling good [DATE]! Pop your details in b…" at bounding box center [614, 304] width 549 height 340
click at [868, 154] on icon "Close" at bounding box center [864, 157] width 13 height 13
